Goal: Check status: Check status

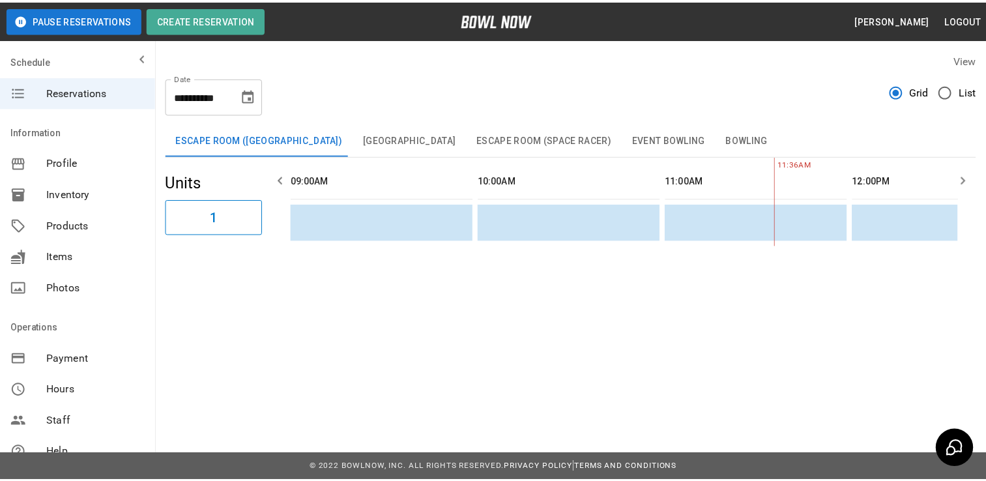
scroll to position [0, 378]
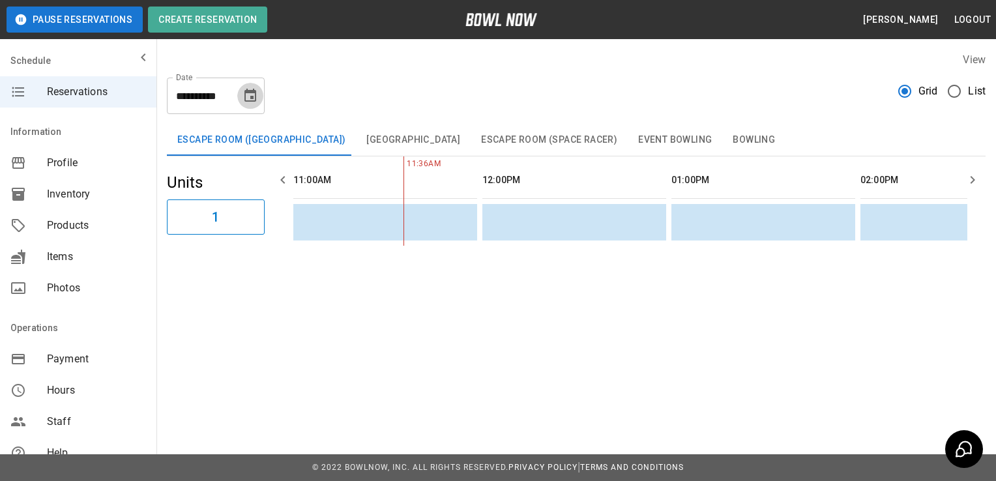
click at [251, 98] on icon "Choose date, selected date is Oct 12, 2025" at bounding box center [250, 95] width 12 height 13
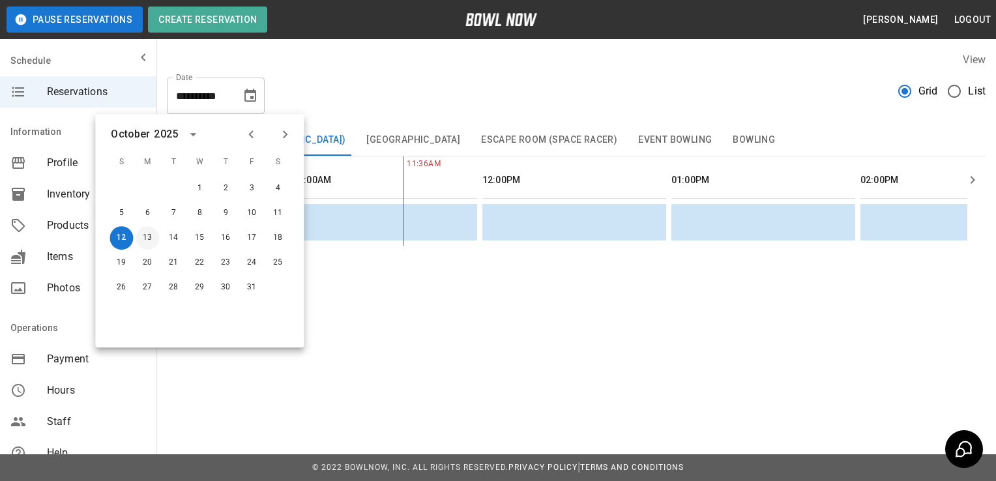
click at [142, 239] on button "13" at bounding box center [147, 237] width 23 height 23
type input "**********"
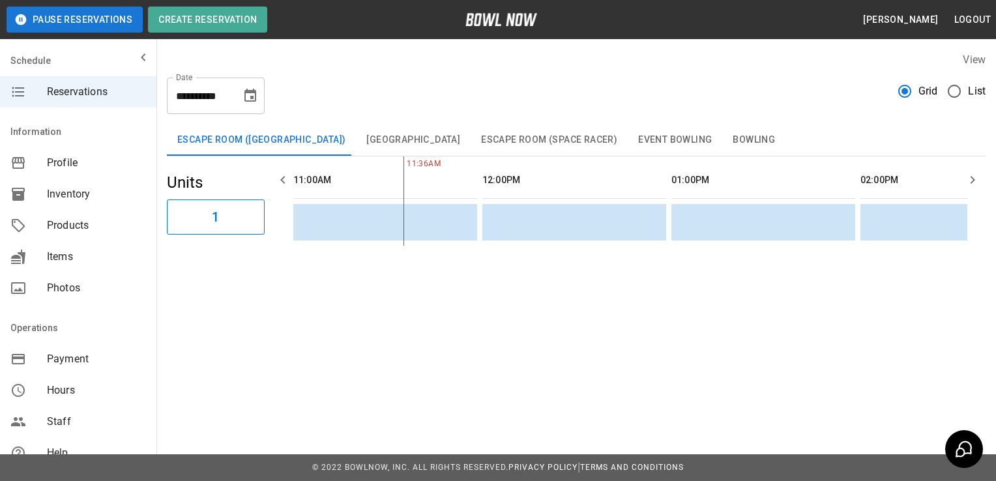
click at [727, 145] on button "Bowling" at bounding box center [753, 140] width 63 height 31
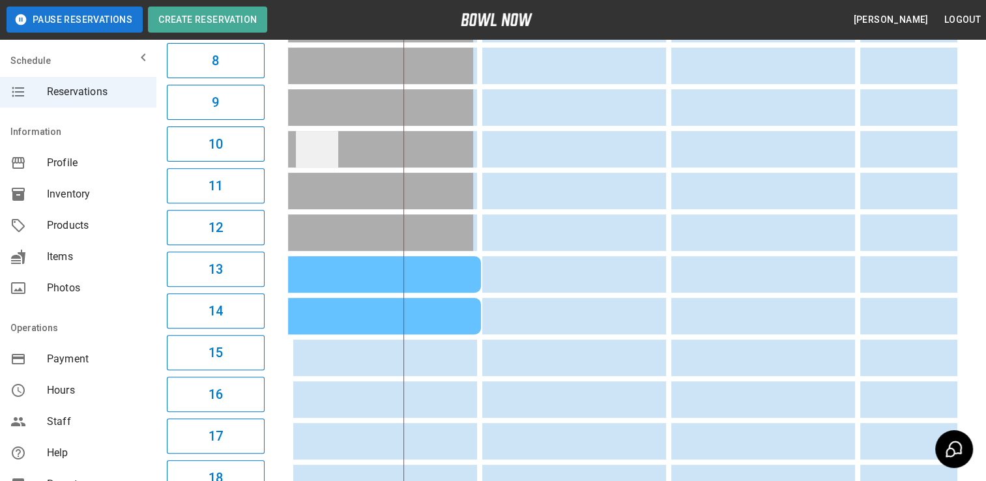
scroll to position [0, 0]
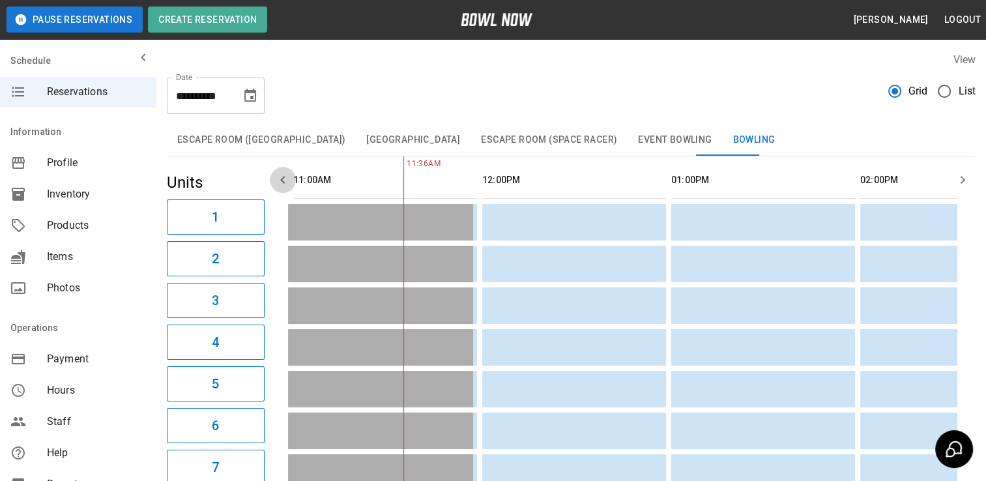
click at [276, 180] on icon "button" at bounding box center [283, 180] width 16 height 16
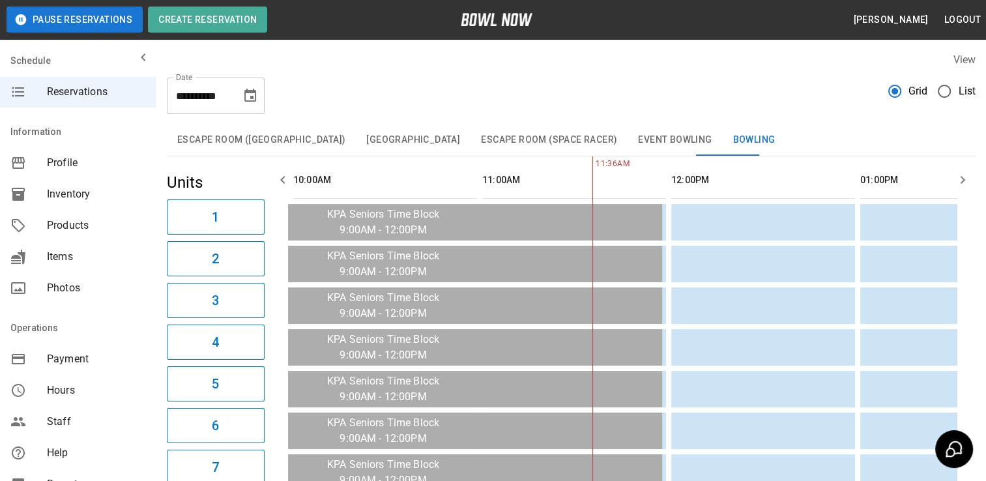
click at [276, 180] on icon "button" at bounding box center [283, 180] width 16 height 16
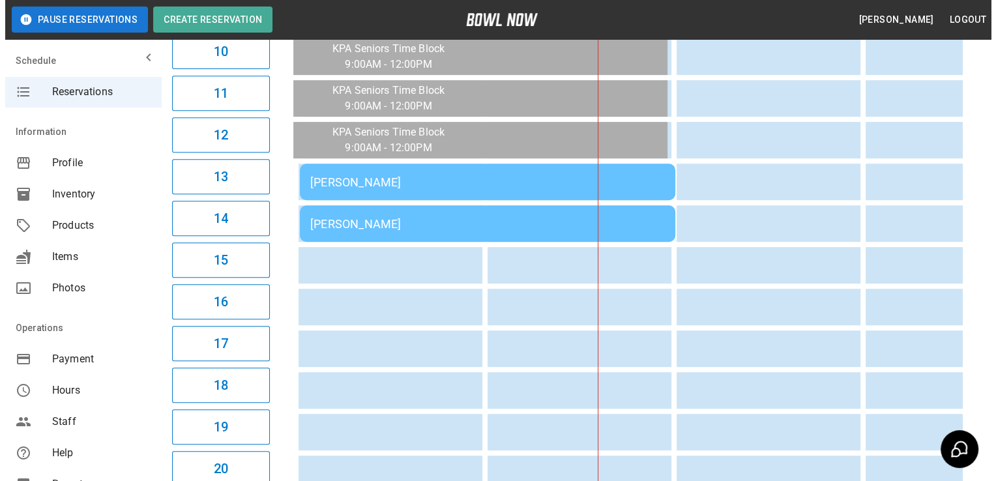
scroll to position [532, 0]
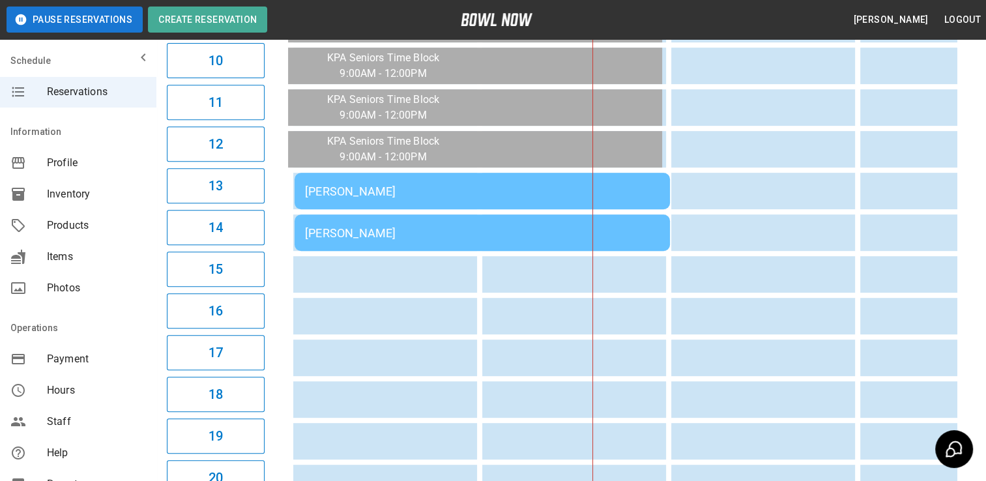
click at [365, 192] on div "Amy Rollins" at bounding box center [482, 191] width 355 height 14
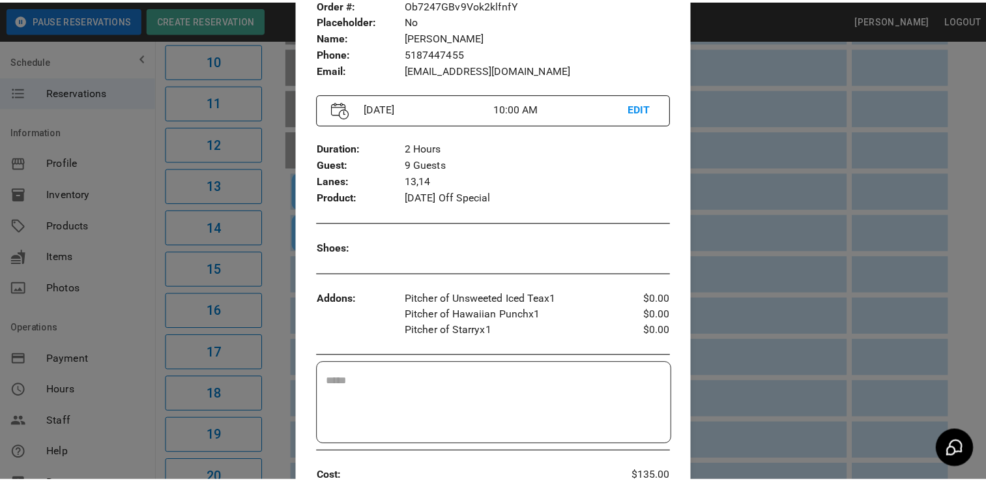
scroll to position [0, 0]
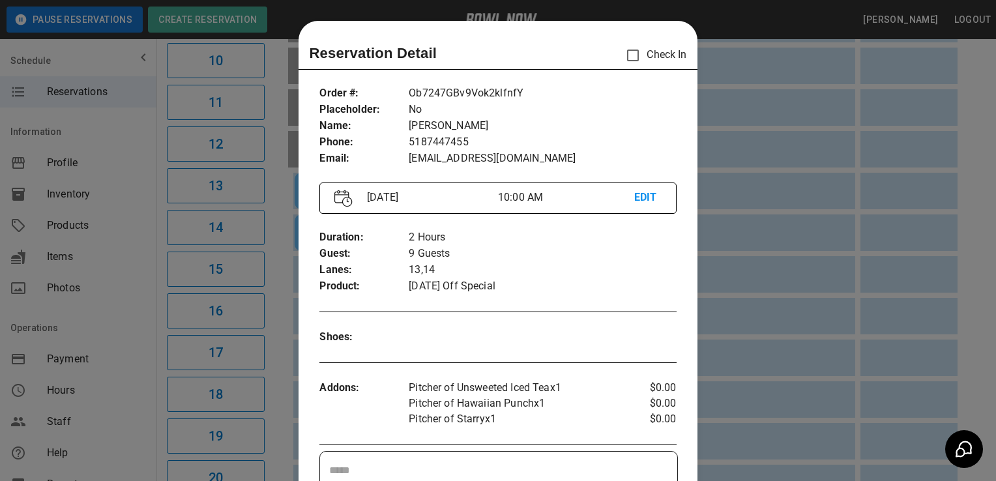
click at [769, 32] on div at bounding box center [498, 240] width 996 height 481
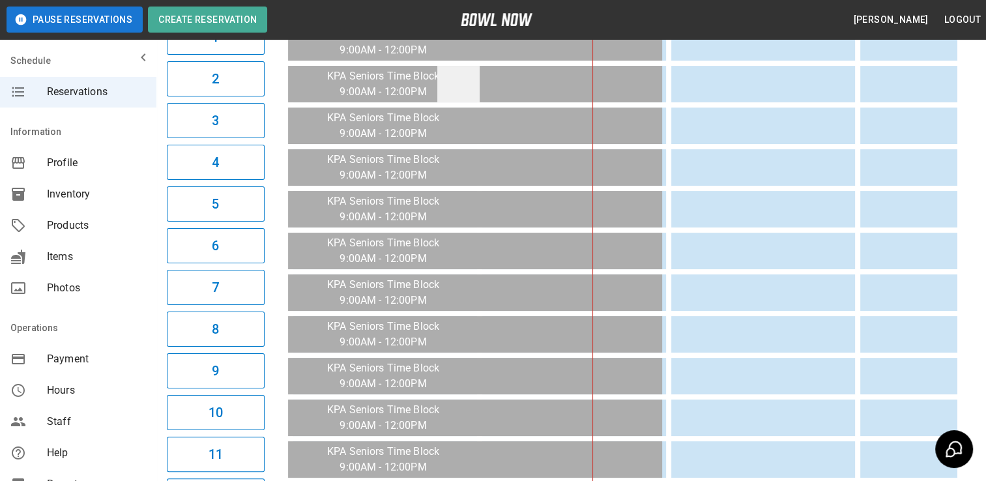
scroll to position [181, 0]
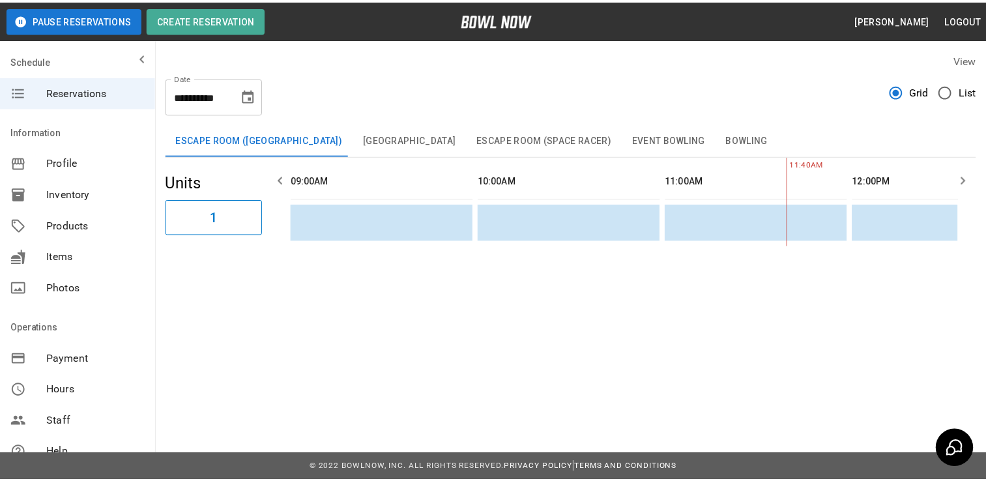
scroll to position [0, 378]
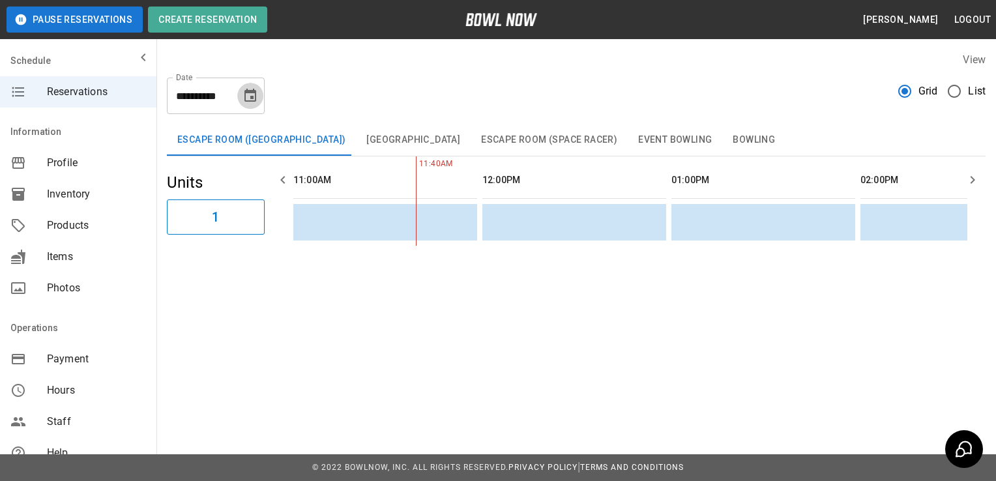
click at [252, 98] on icon "Choose date, selected date is Oct 12, 2025" at bounding box center [250, 95] width 12 height 13
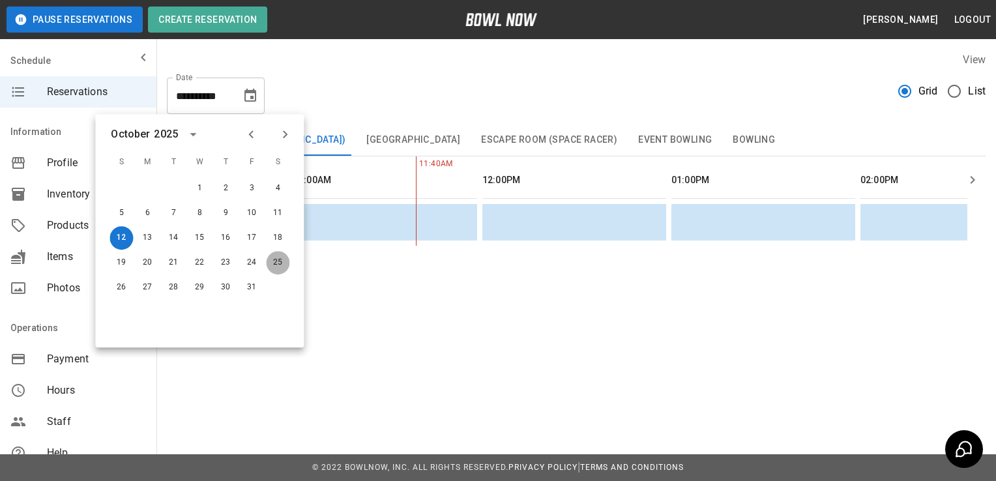
click at [281, 260] on button "25" at bounding box center [277, 262] width 23 height 23
type input "**********"
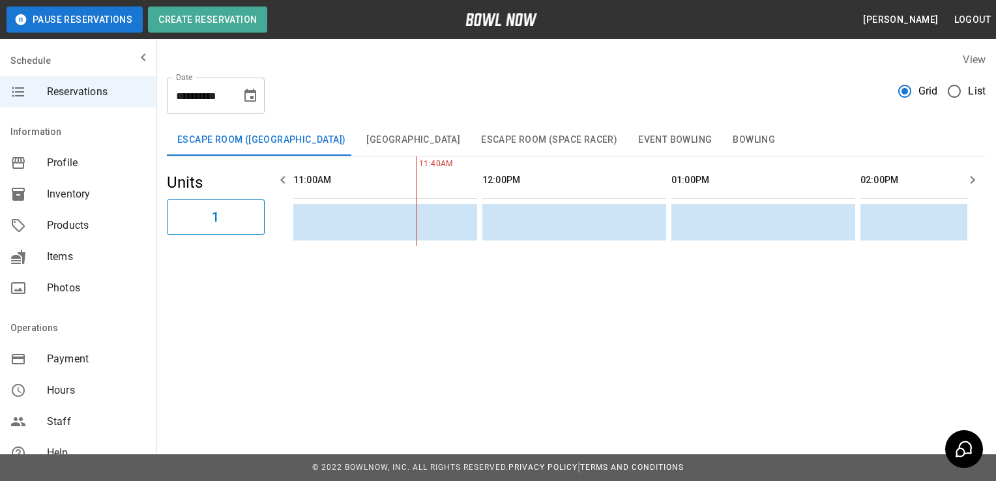
click at [722, 129] on button "Bowling" at bounding box center [753, 140] width 63 height 31
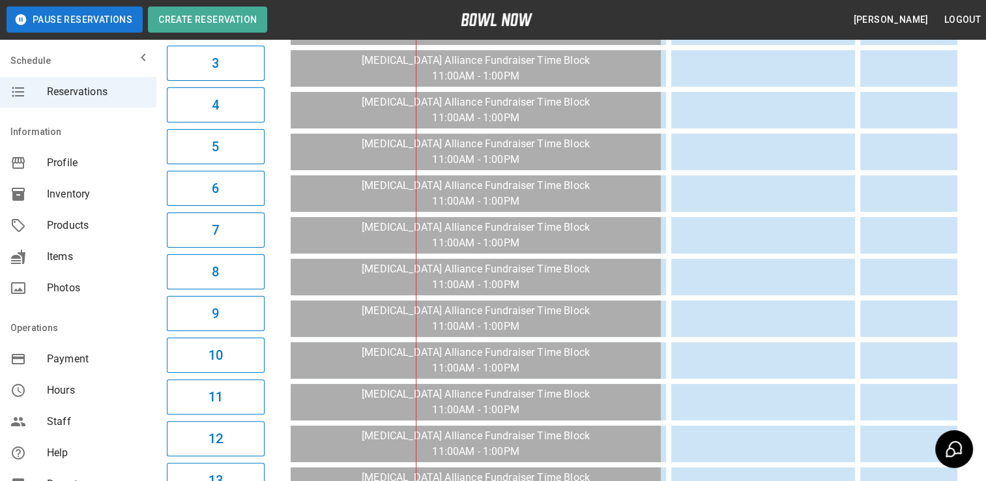
scroll to position [0, 0]
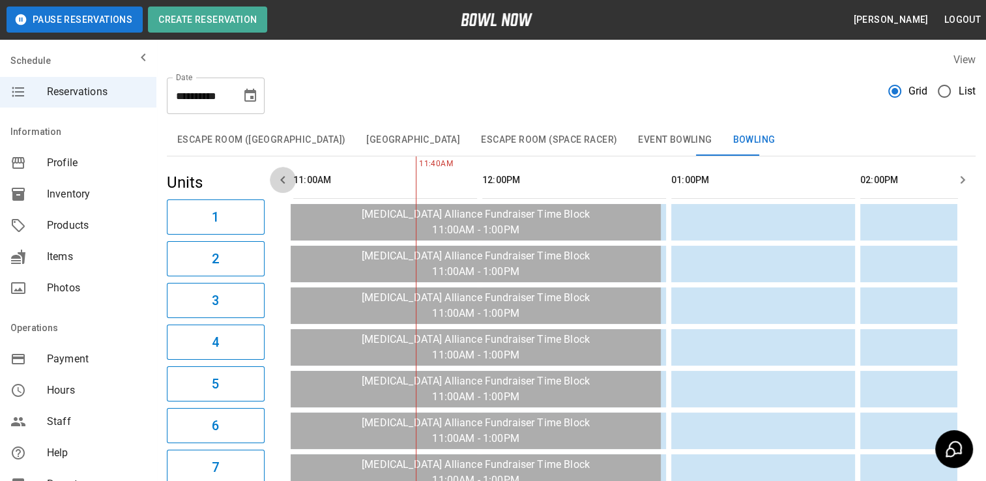
click at [285, 179] on icon "button" at bounding box center [283, 180] width 16 height 16
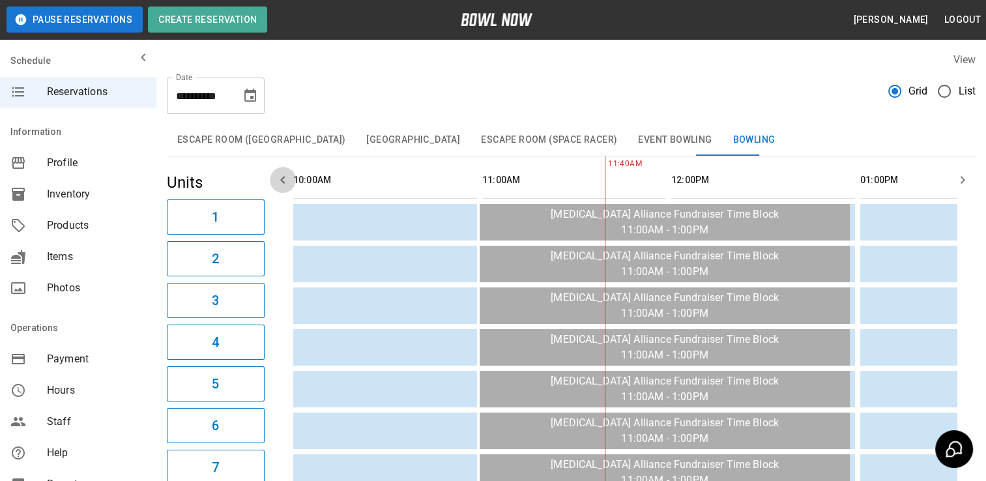
click at [285, 179] on icon "button" at bounding box center [283, 180] width 16 height 16
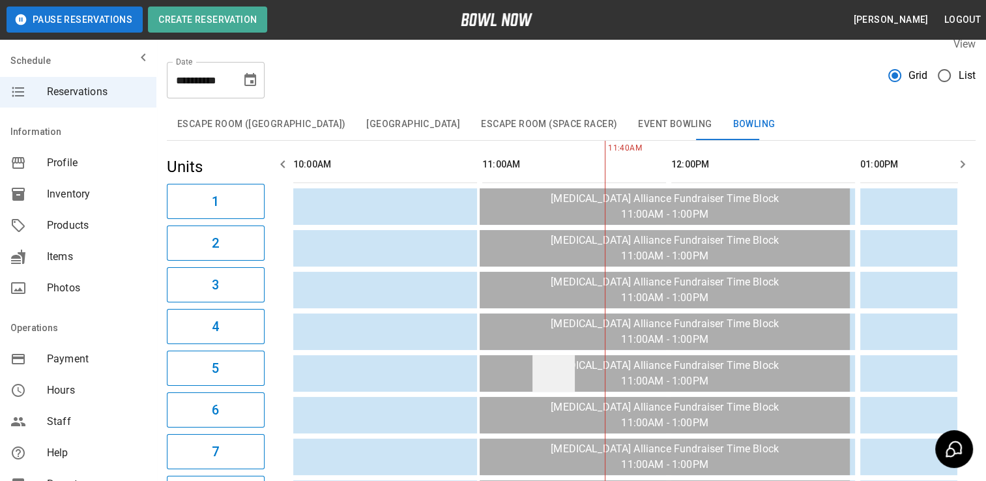
scroll to position [0, 0]
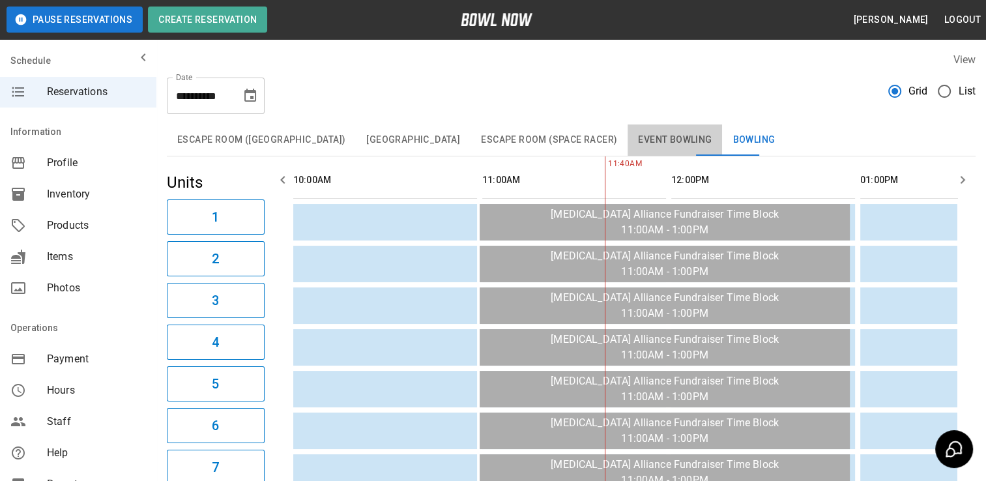
click at [664, 141] on button "Event Bowling" at bounding box center [675, 140] width 95 height 31
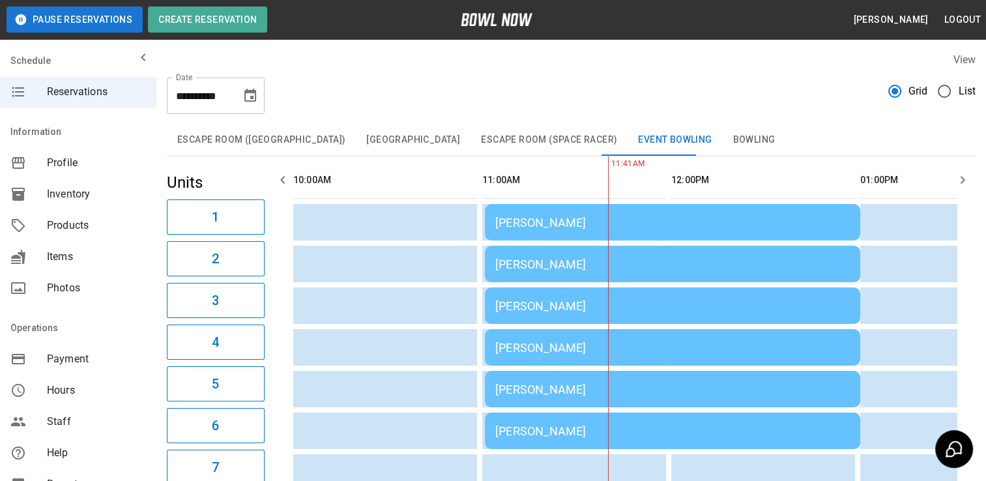
click at [561, 223] on div "Noah Howarth" at bounding box center [672, 223] width 355 height 14
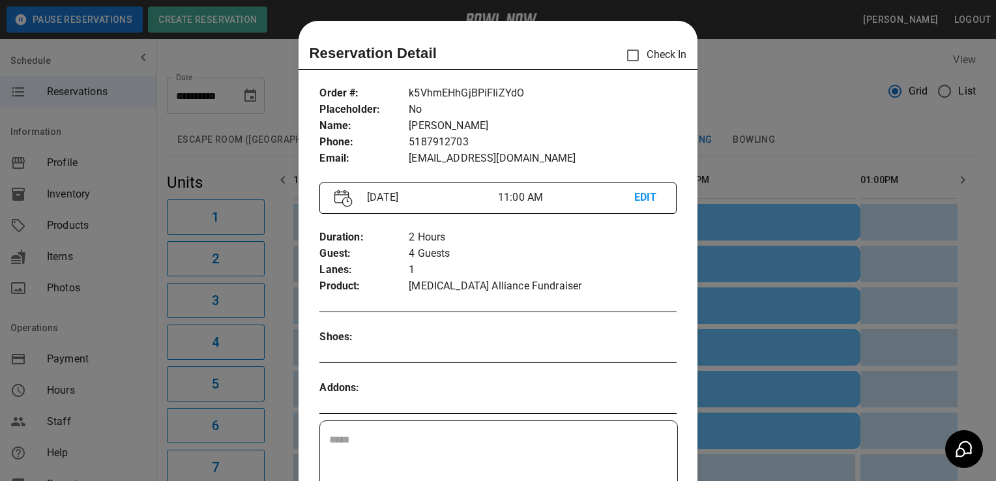
click at [787, 138] on div at bounding box center [498, 240] width 996 height 481
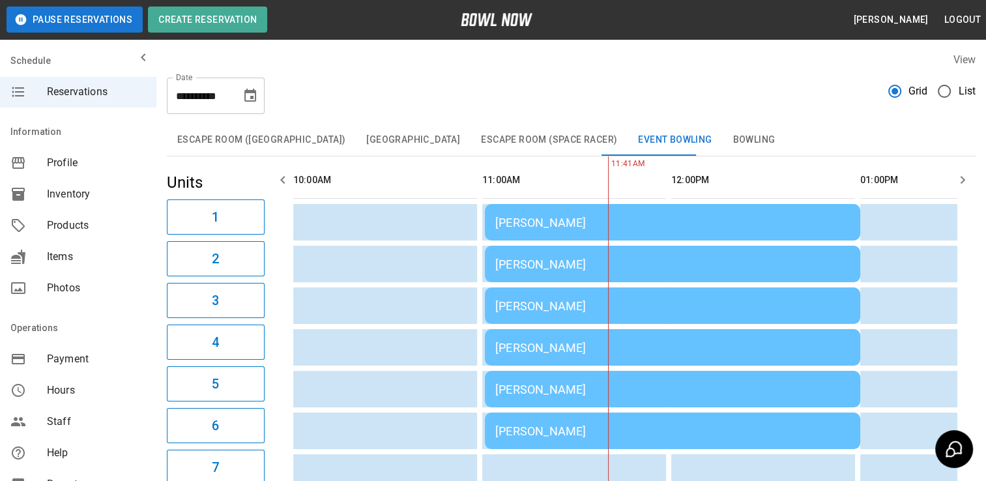
click at [561, 269] on div "Lacey Ferguson" at bounding box center [672, 265] width 355 height 14
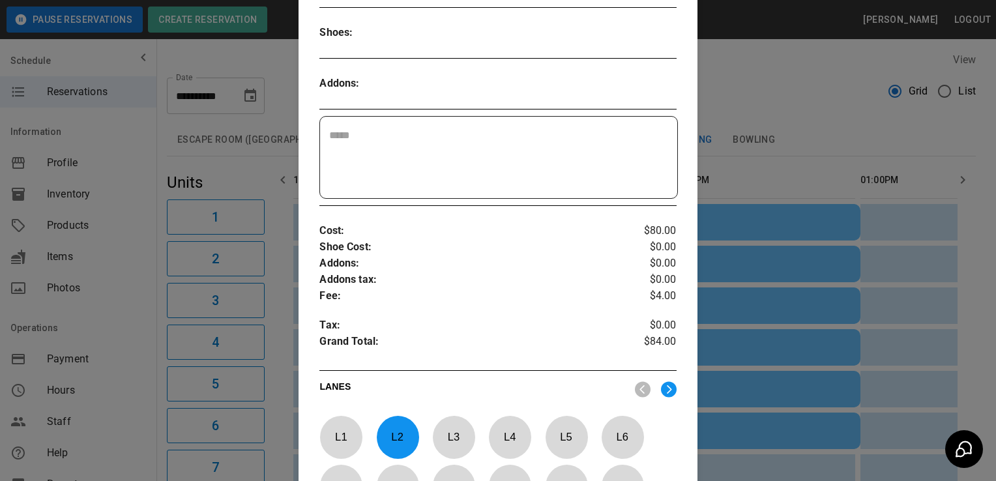
scroll to position [529, 0]
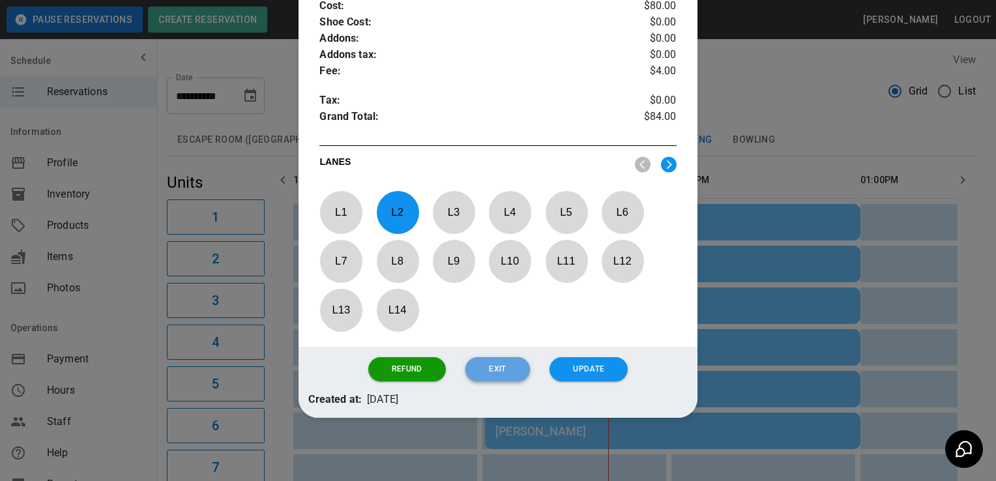
click at [488, 362] on button "Exit" at bounding box center [497, 369] width 64 height 24
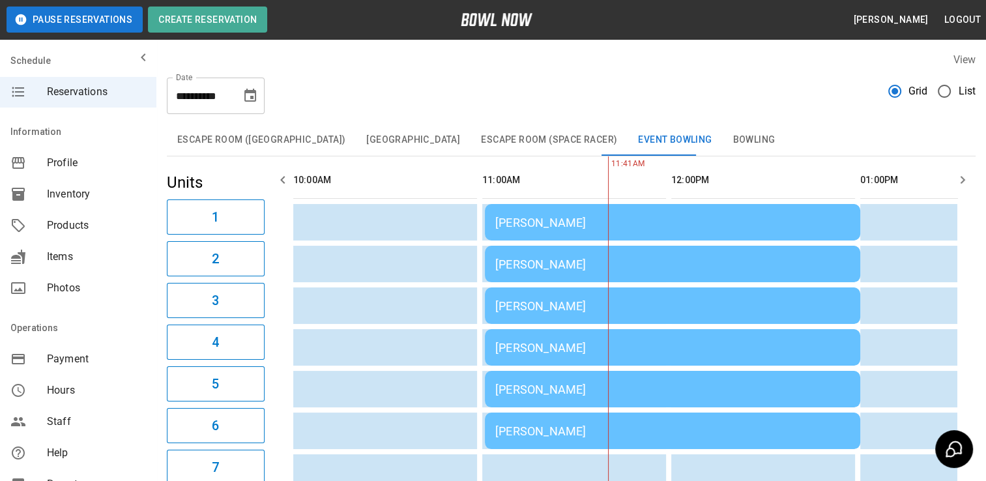
click at [560, 310] on div "Denise Backus" at bounding box center [672, 306] width 355 height 14
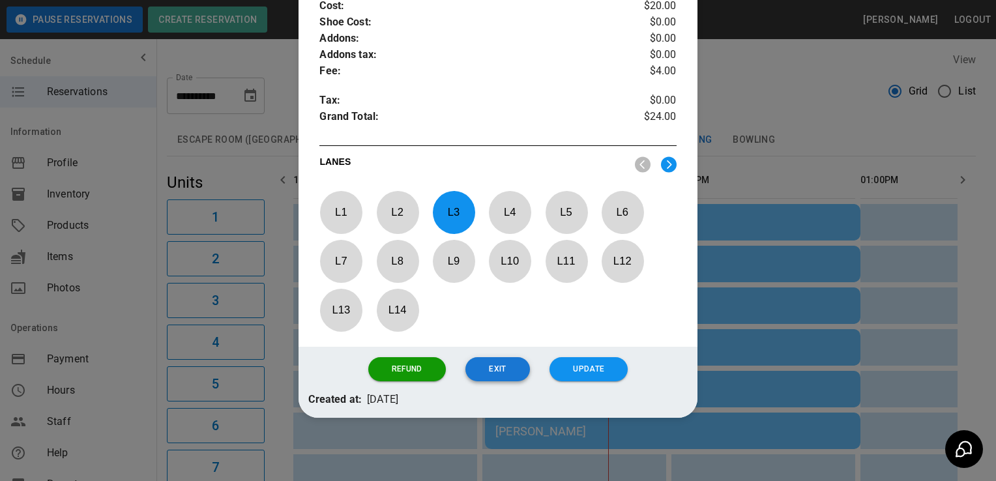
click at [480, 374] on button "Exit" at bounding box center [497, 369] width 64 height 24
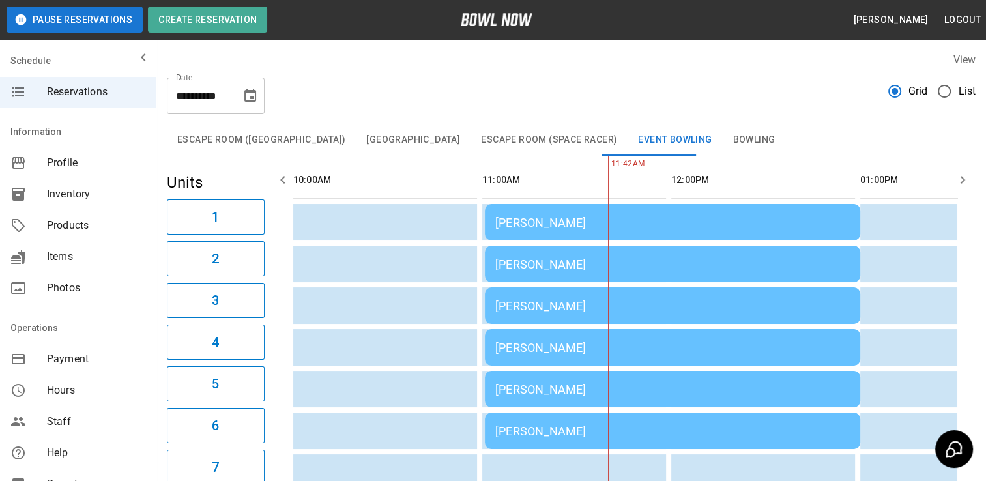
click at [543, 356] on td "Tina Hentges" at bounding box center [673, 347] width 376 height 37
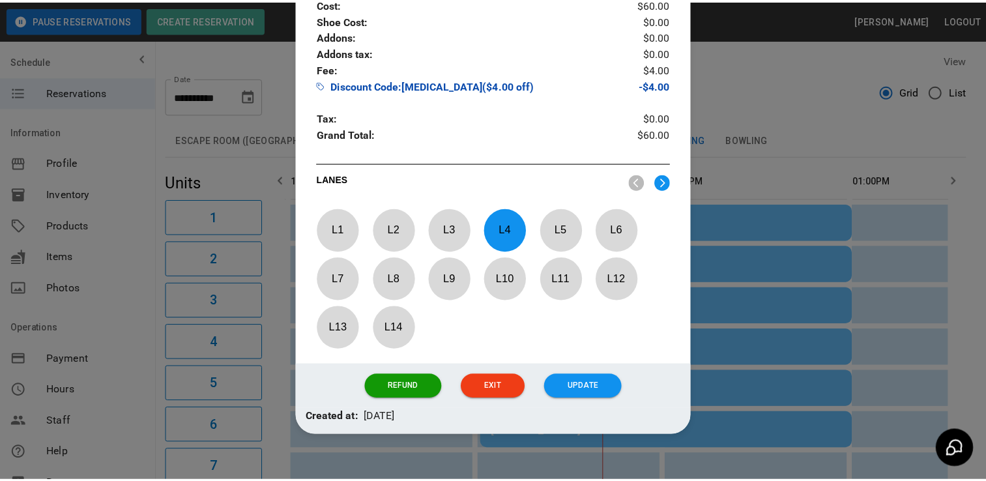
scroll to position [532, 0]
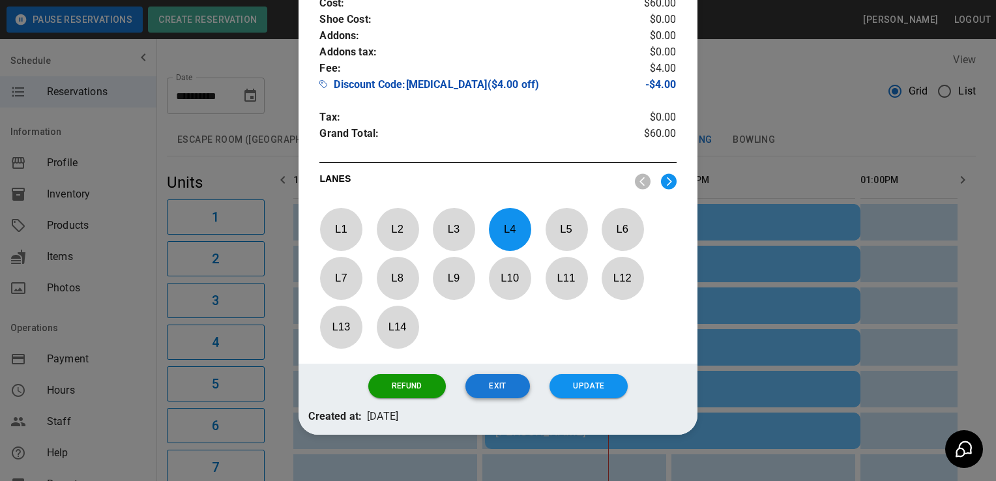
click at [490, 392] on button "Exit" at bounding box center [497, 386] width 64 height 24
